Goal: Find contact information: Find contact information

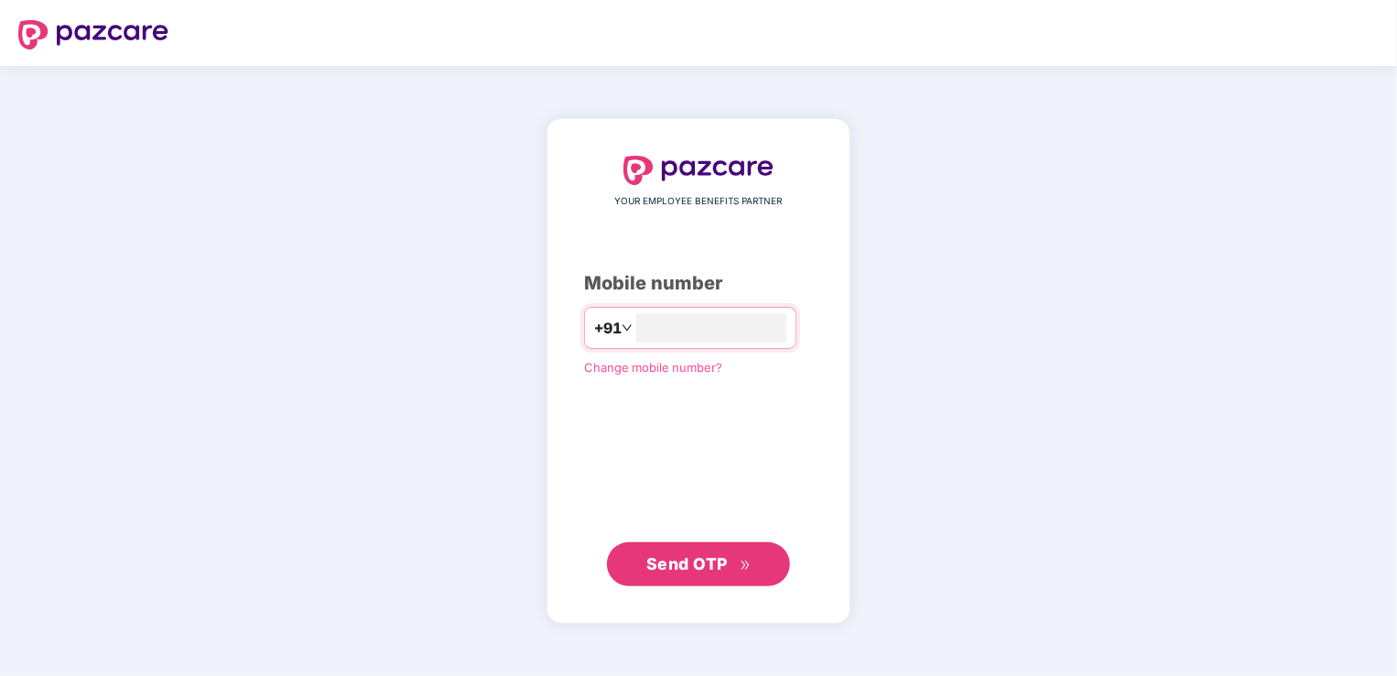
type input "**********"
click at [695, 564] on span "Send OTP" at bounding box center [686, 562] width 81 height 19
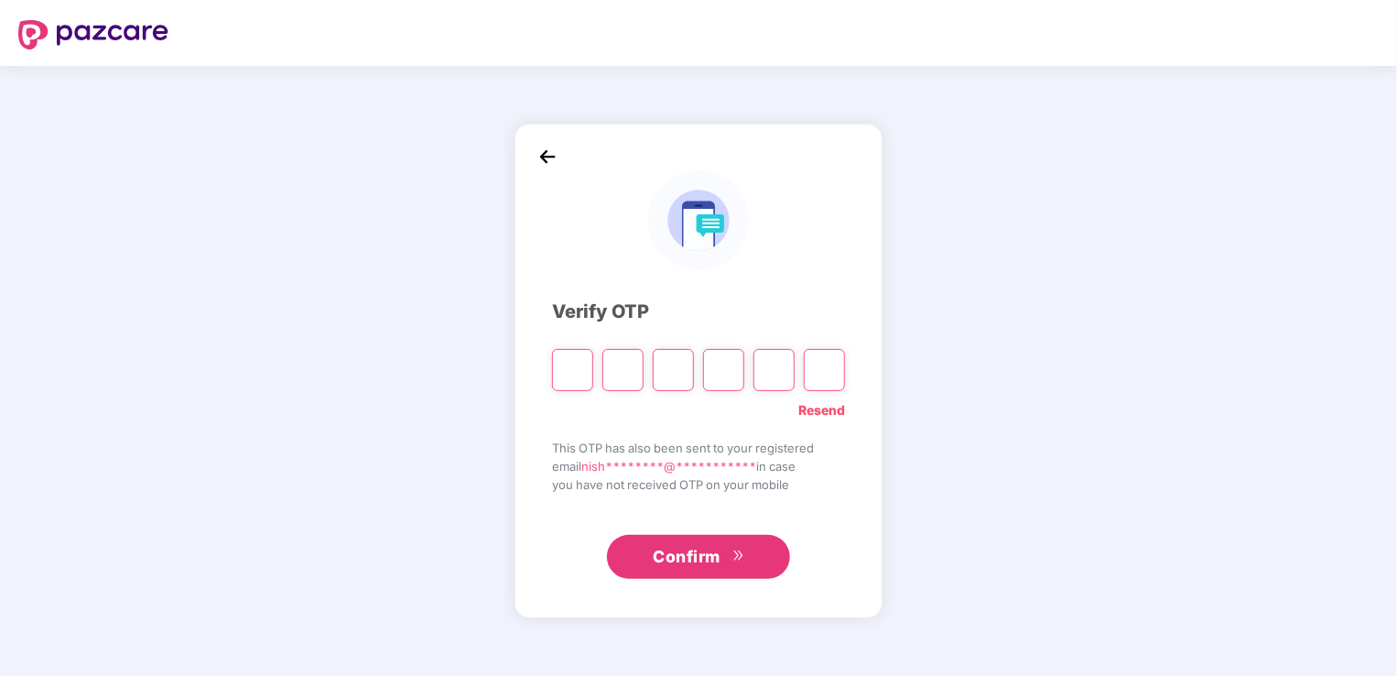
type input "*"
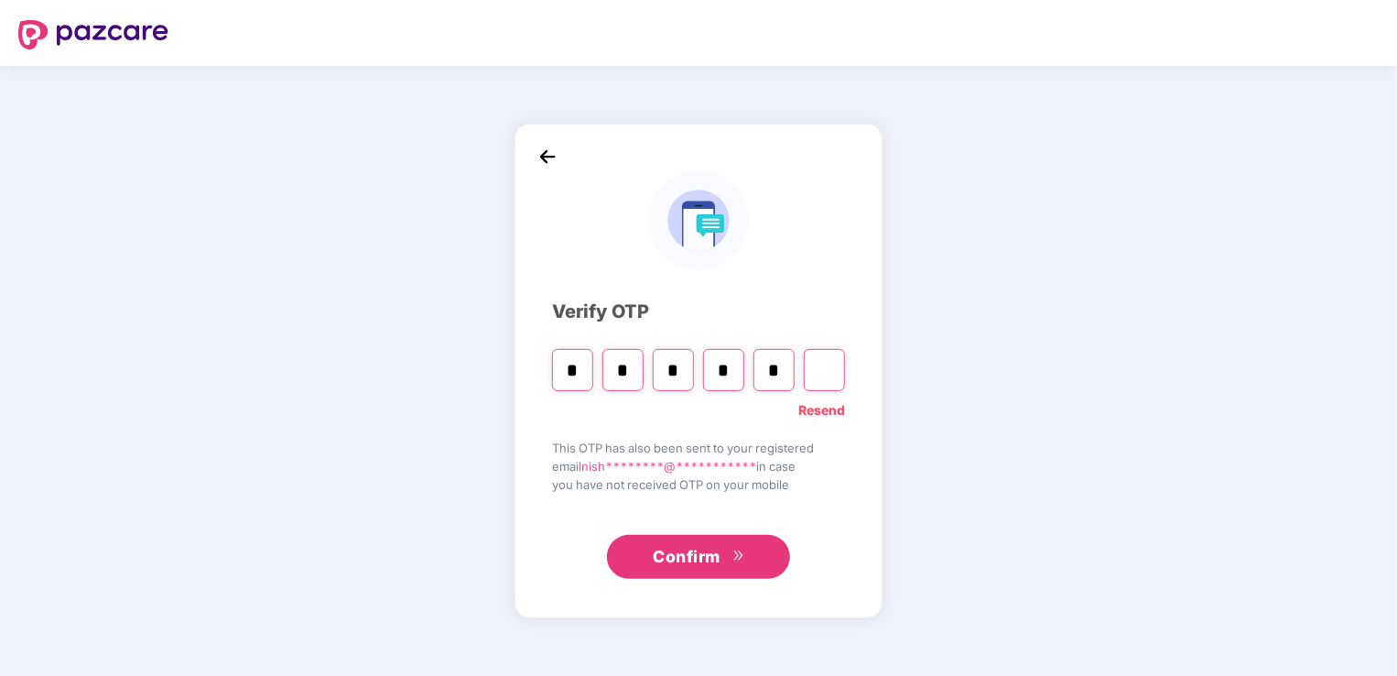
type input "*"
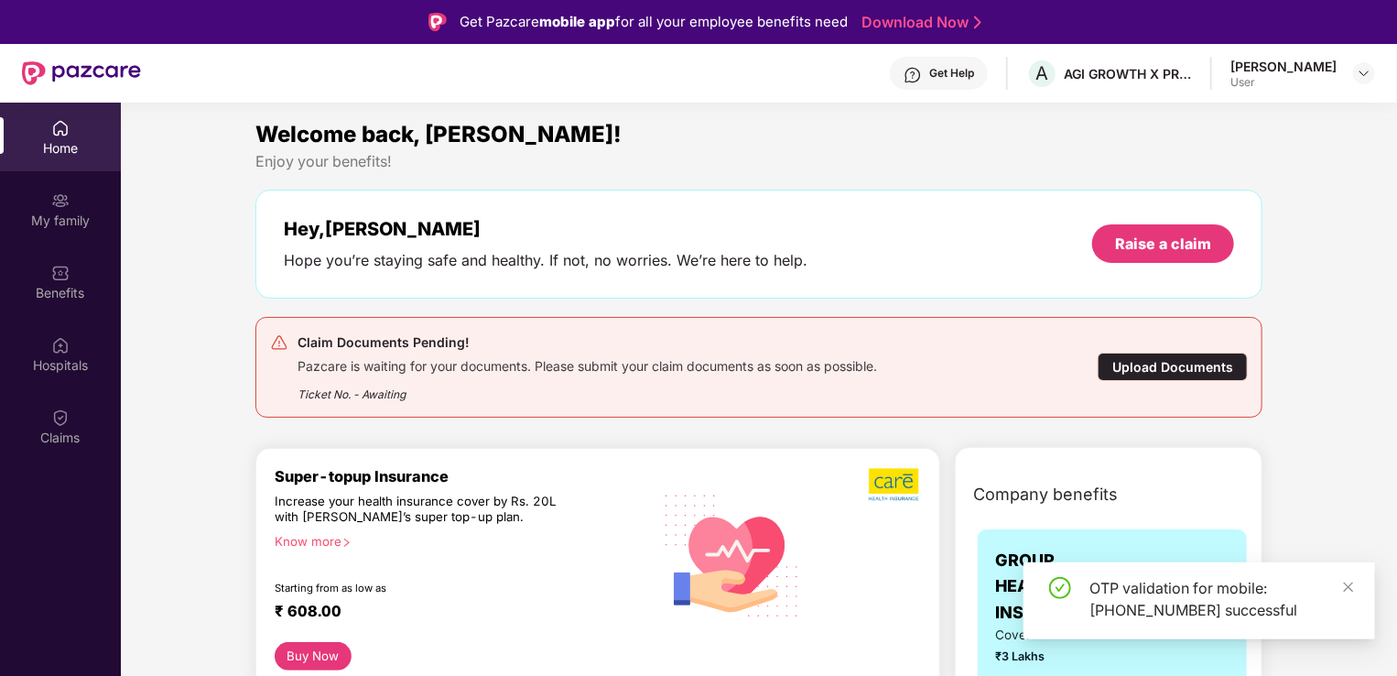
click at [1157, 364] on div "Upload Documents" at bounding box center [1173, 367] width 150 height 28
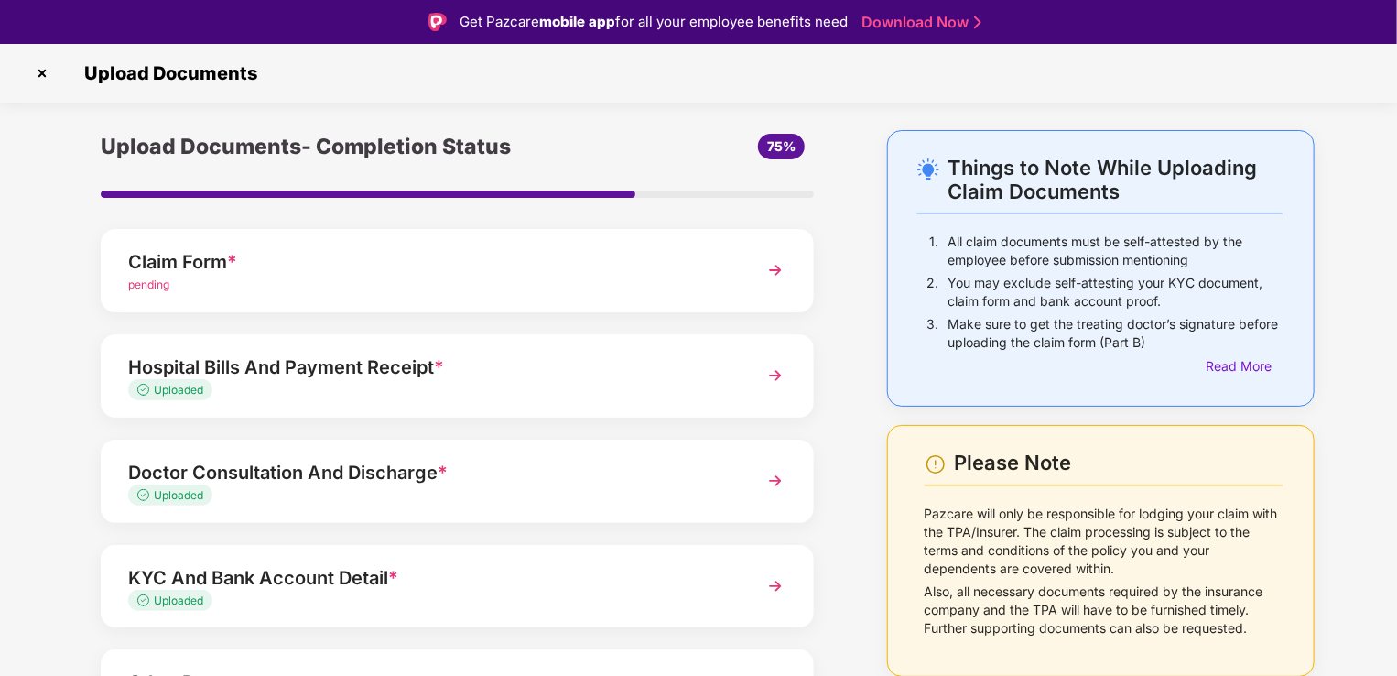
click at [776, 271] on img at bounding box center [775, 270] width 33 height 33
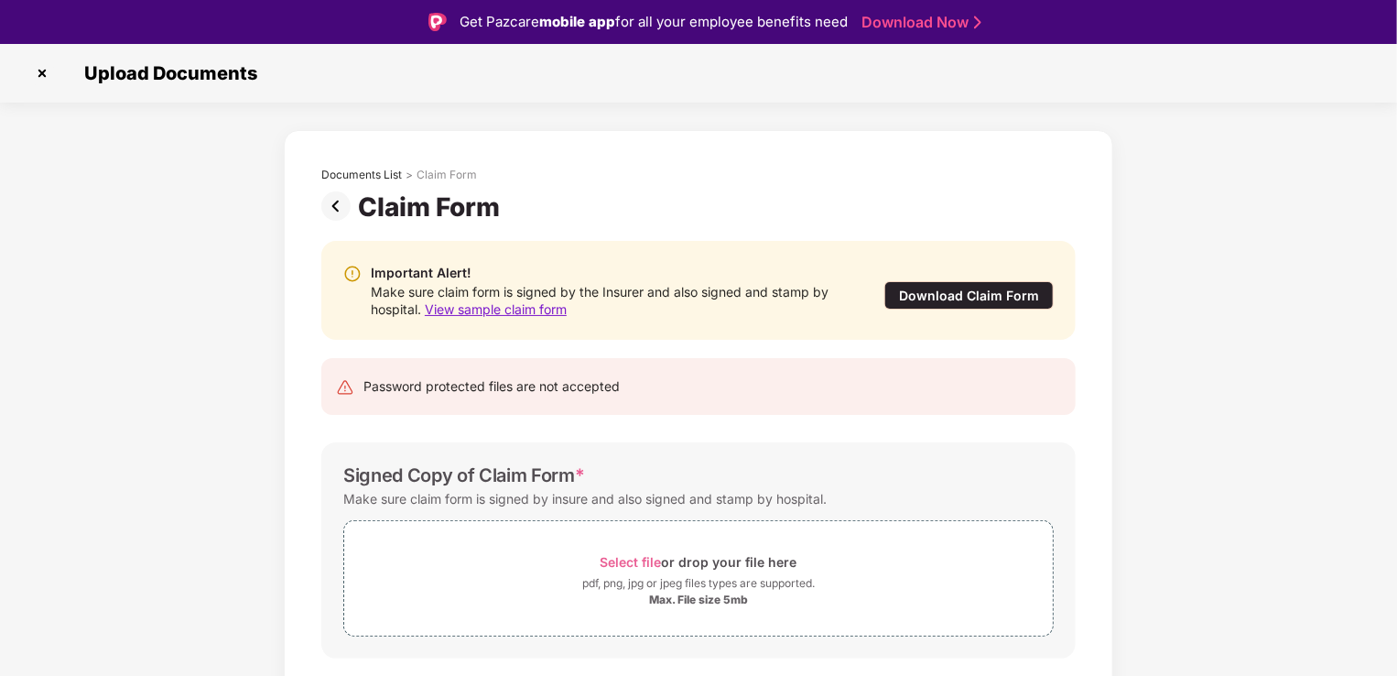
click at [938, 296] on div "Download Claim Form" at bounding box center [969, 295] width 169 height 28
click at [40, 73] on img at bounding box center [41, 73] width 29 height 29
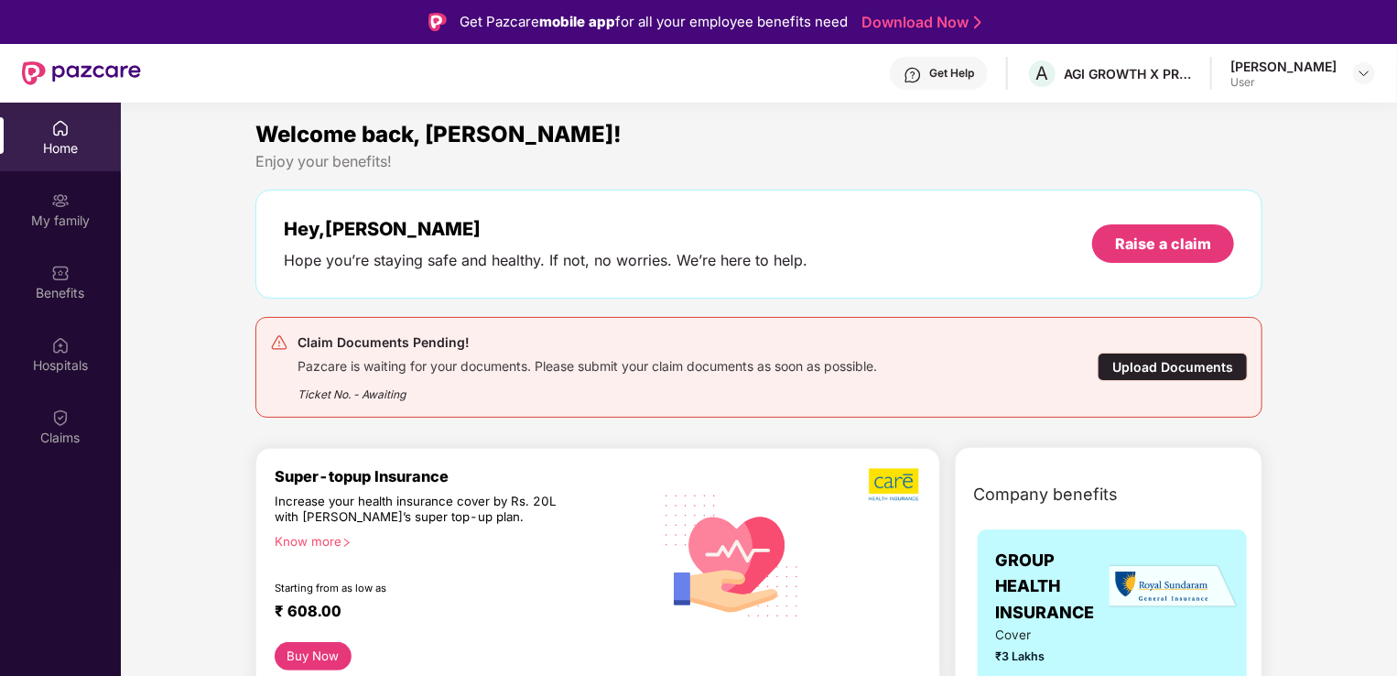
click at [972, 66] on div "Get Help" at bounding box center [951, 73] width 45 height 15
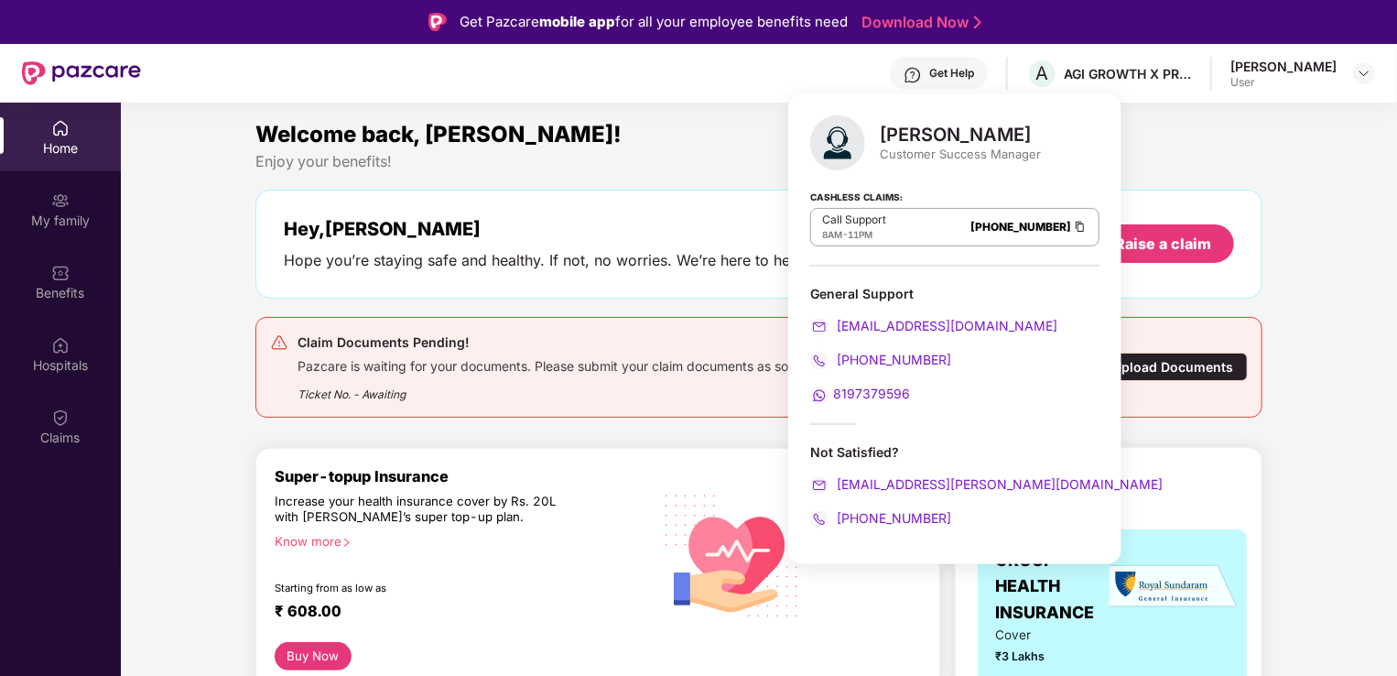
click at [880, 394] on span "8197379596" at bounding box center [871, 393] width 77 height 16
click at [854, 392] on span "8197379596" at bounding box center [871, 393] width 77 height 16
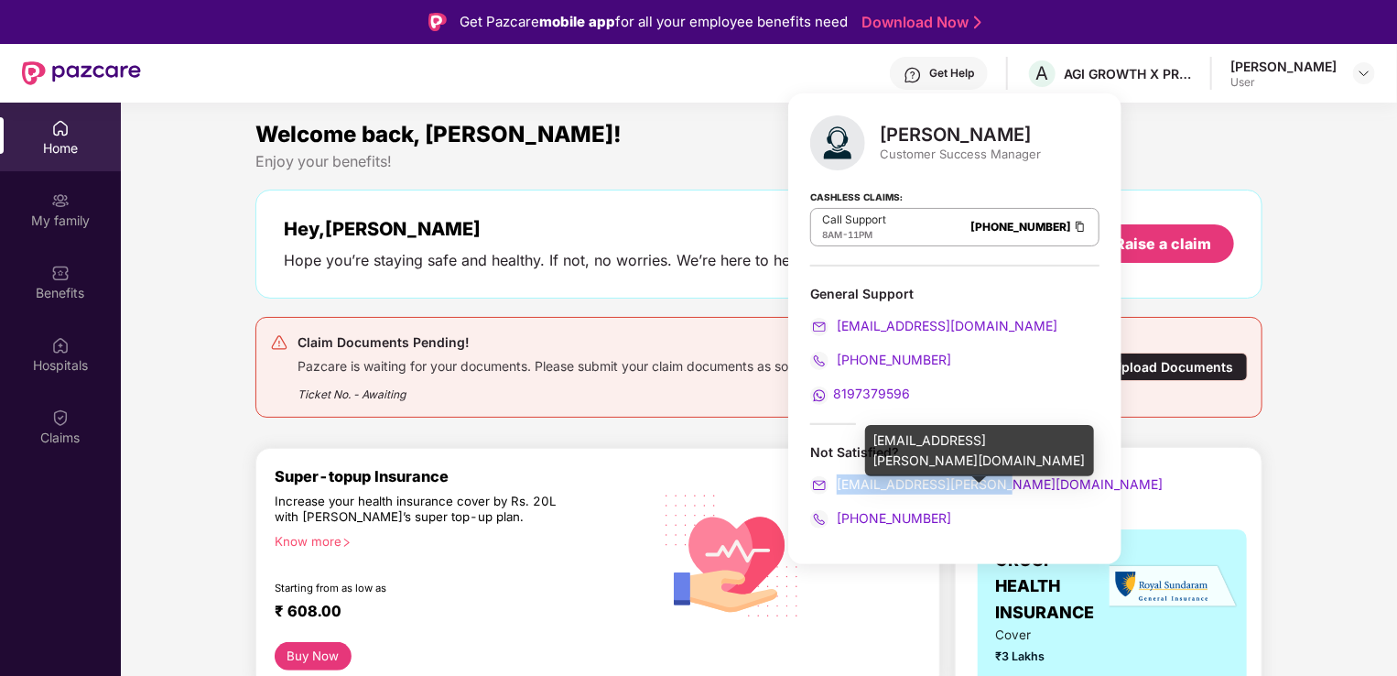
drag, startPoint x: 1011, startPoint y: 482, endPoint x: 839, endPoint y: 478, distance: 172.2
click at [839, 478] on div "yash.kharde@pazcare.com" at bounding box center [954, 484] width 289 height 20
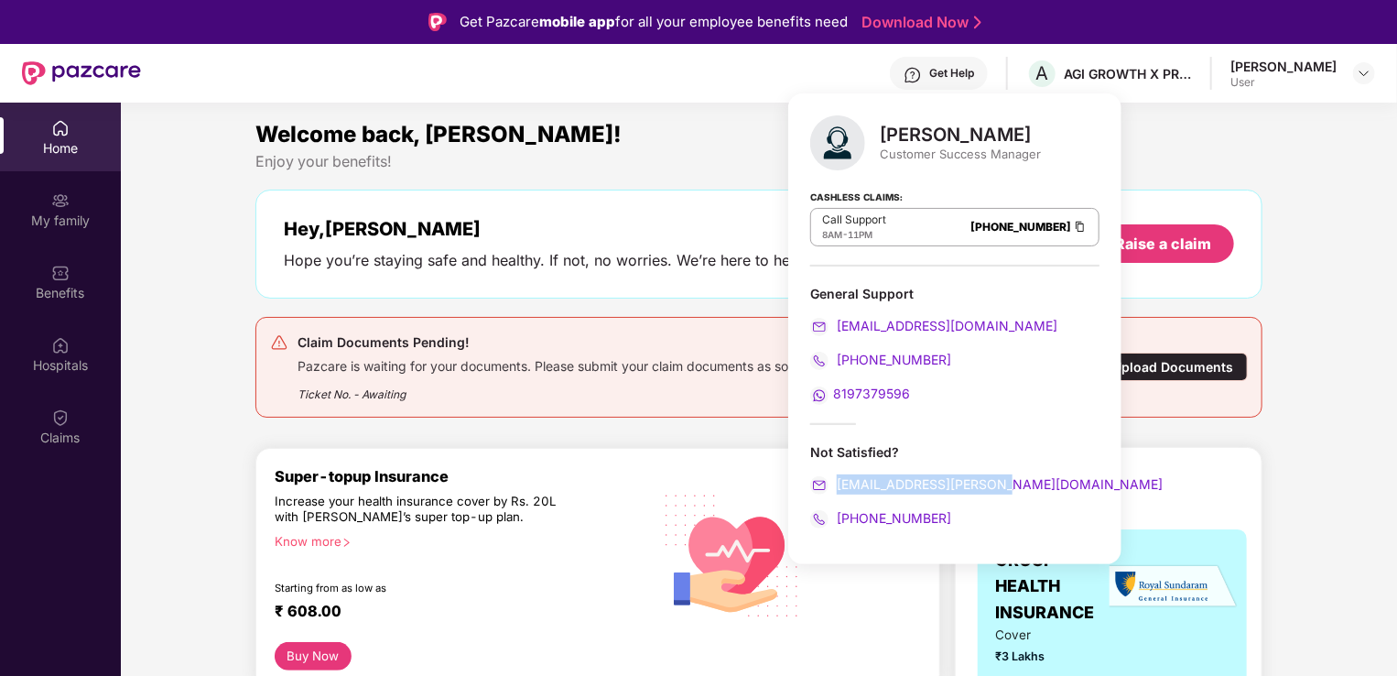
copy span "yash.kharde@pazcare.com"
